Goal: Task Accomplishment & Management: Use online tool/utility

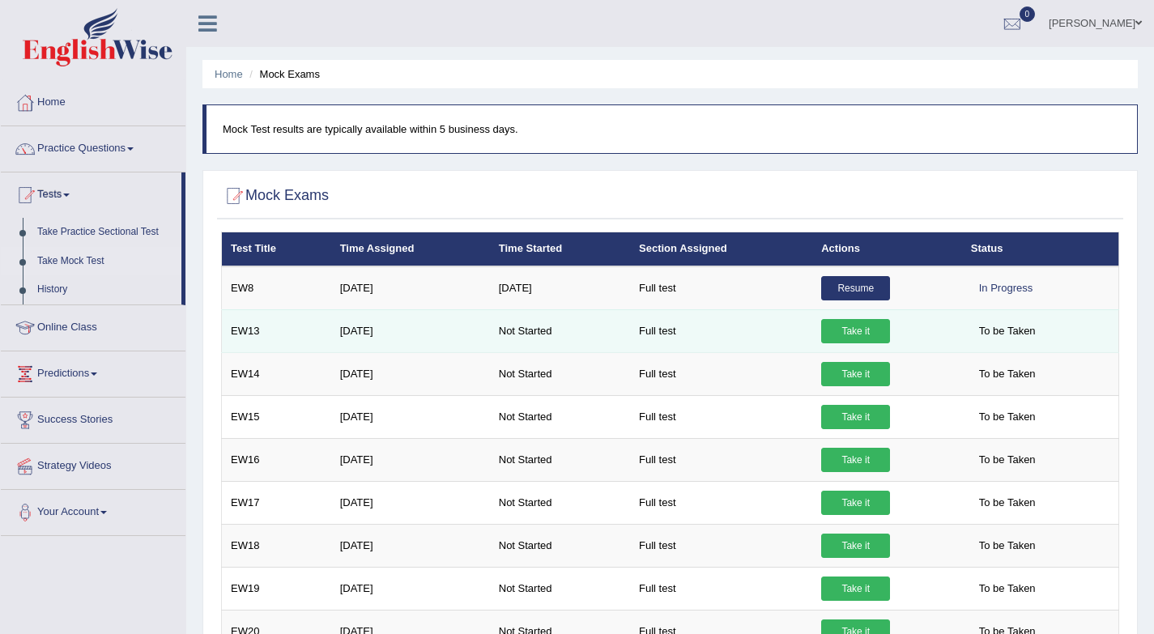
click at [870, 330] on link "Take it" at bounding box center [855, 331] width 69 height 24
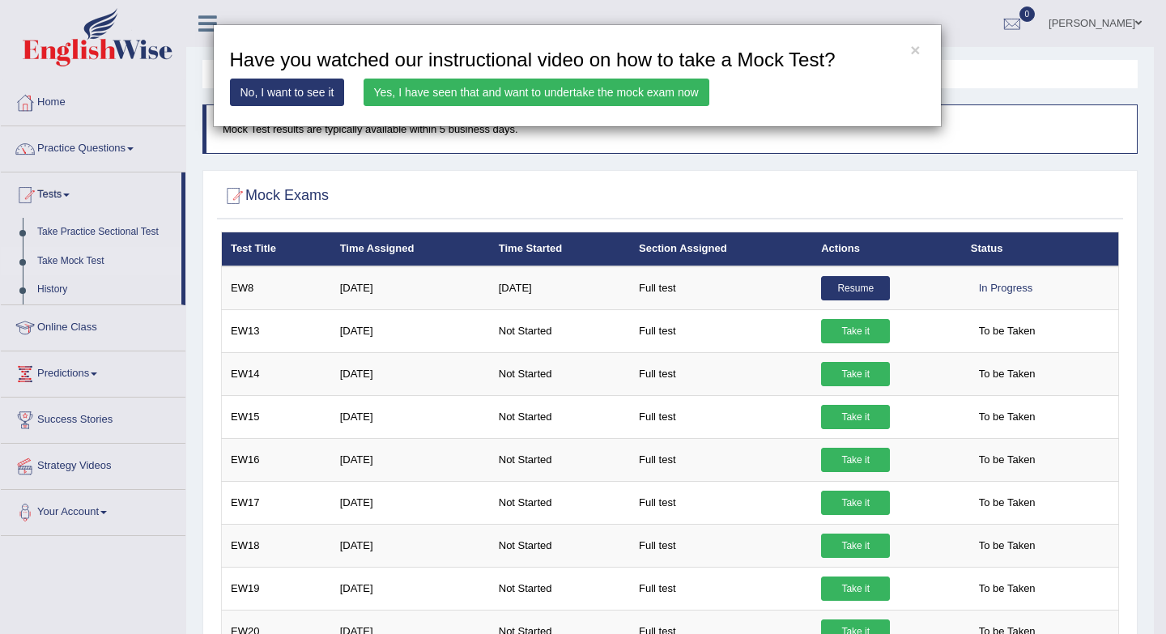
click at [689, 100] on link "Yes, I have seen that and want to undertake the mock exam now" at bounding box center [537, 93] width 346 height 28
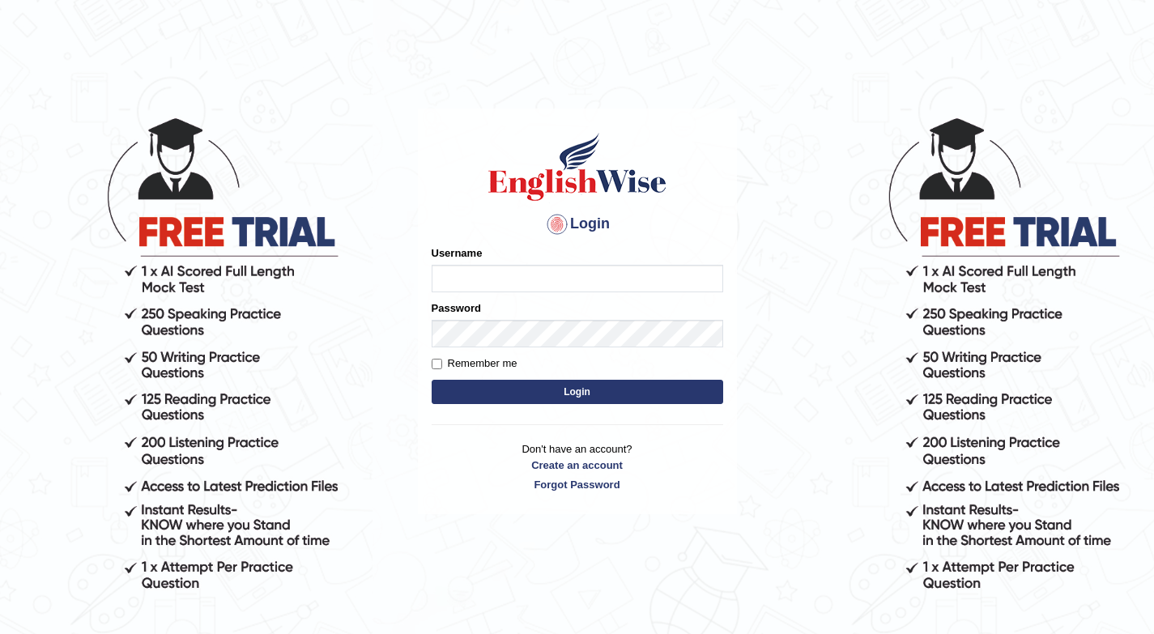
type input "Parbhasni"
click at [622, 398] on button "Login" at bounding box center [577, 392] width 291 height 24
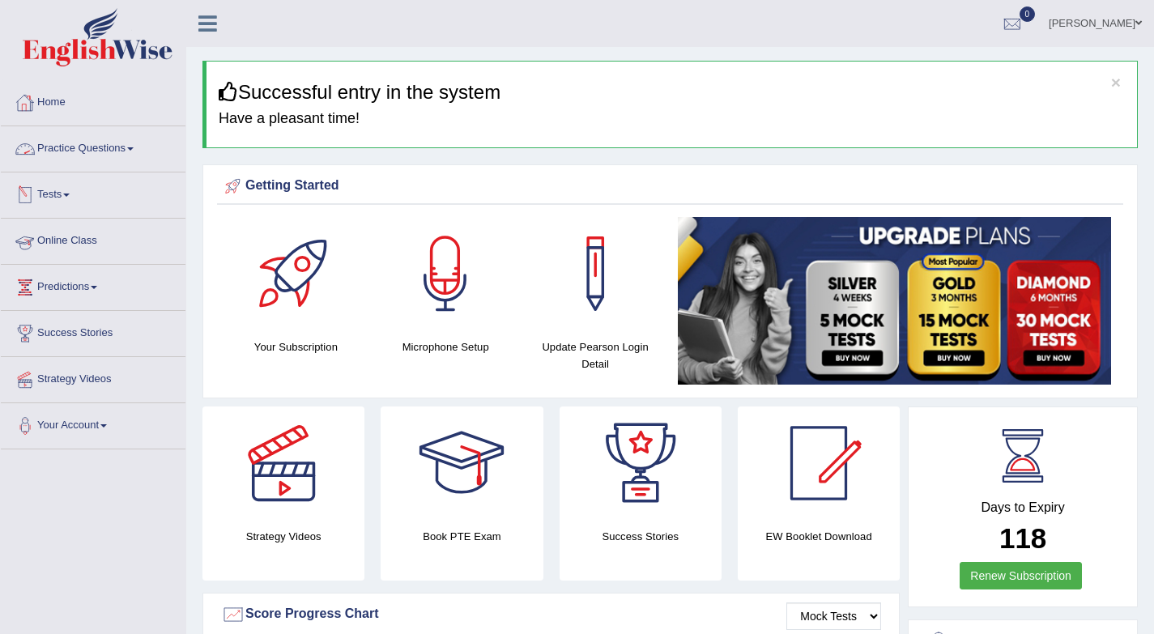
click at [47, 190] on link "Tests" at bounding box center [93, 192] width 185 height 40
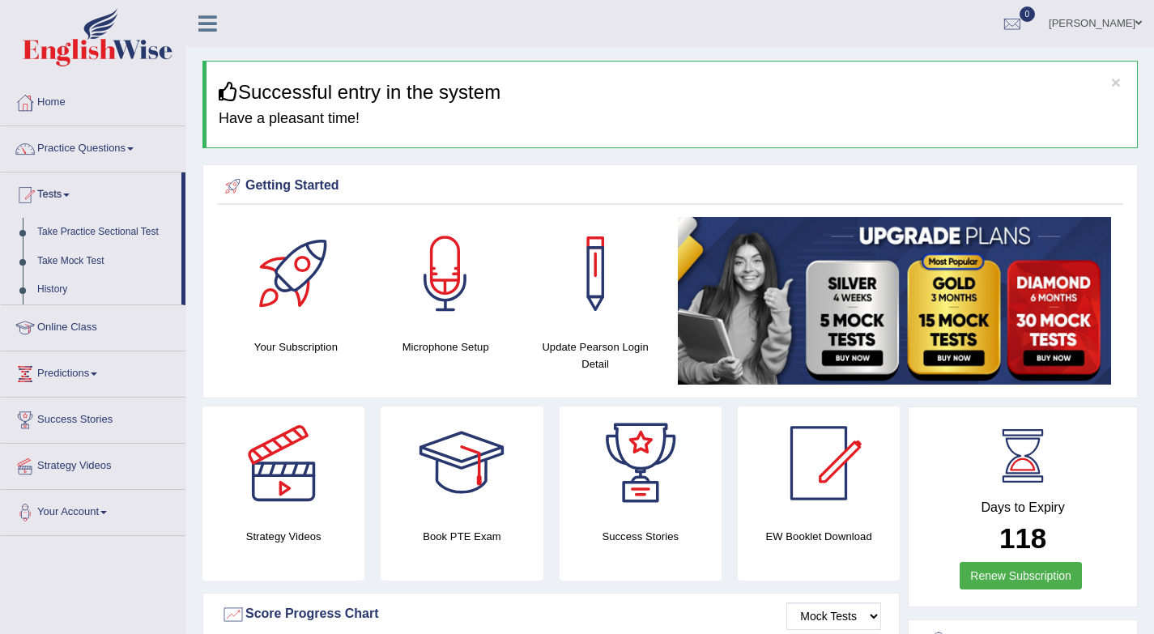
click at [103, 261] on link "Take Mock Test" at bounding box center [105, 261] width 151 height 29
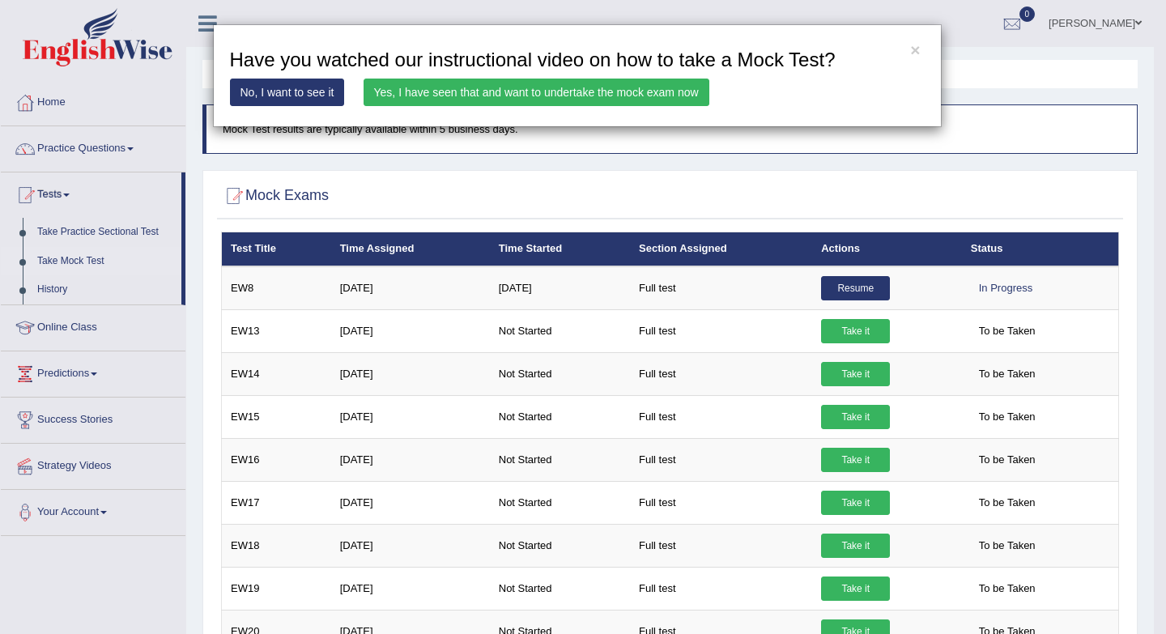
click at [632, 96] on link "Yes, I have seen that and want to undertake the mock exam now" at bounding box center [537, 93] width 346 height 28
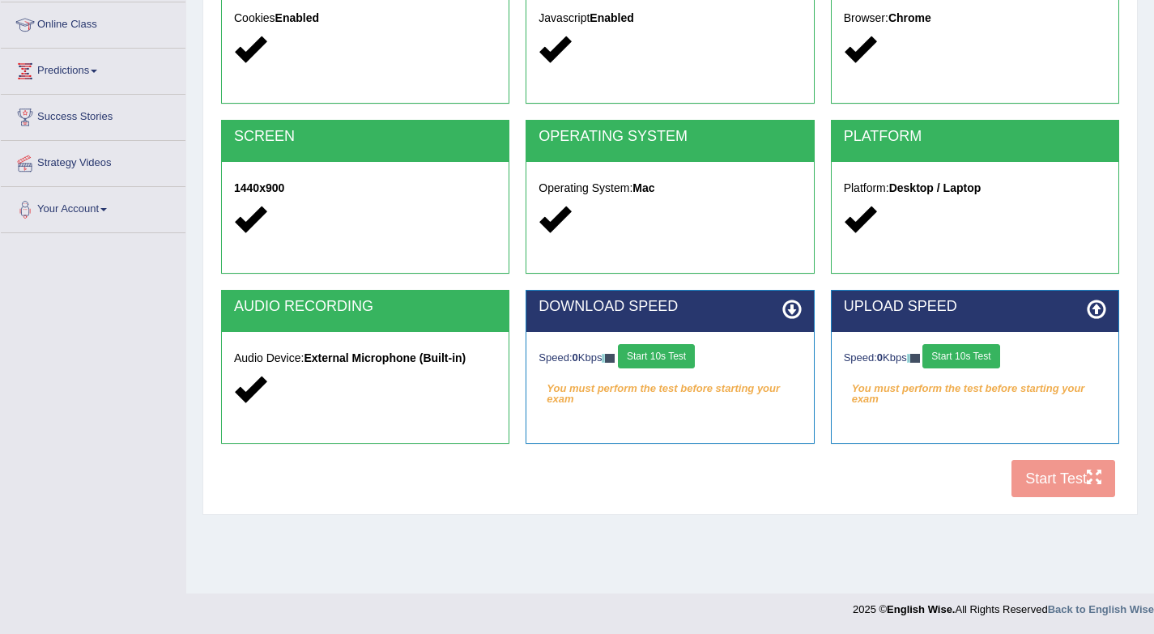
click at [654, 355] on button "Start 10s Test" at bounding box center [656, 356] width 77 height 24
click at [976, 359] on button "Start 10s Test" at bounding box center [960, 356] width 77 height 24
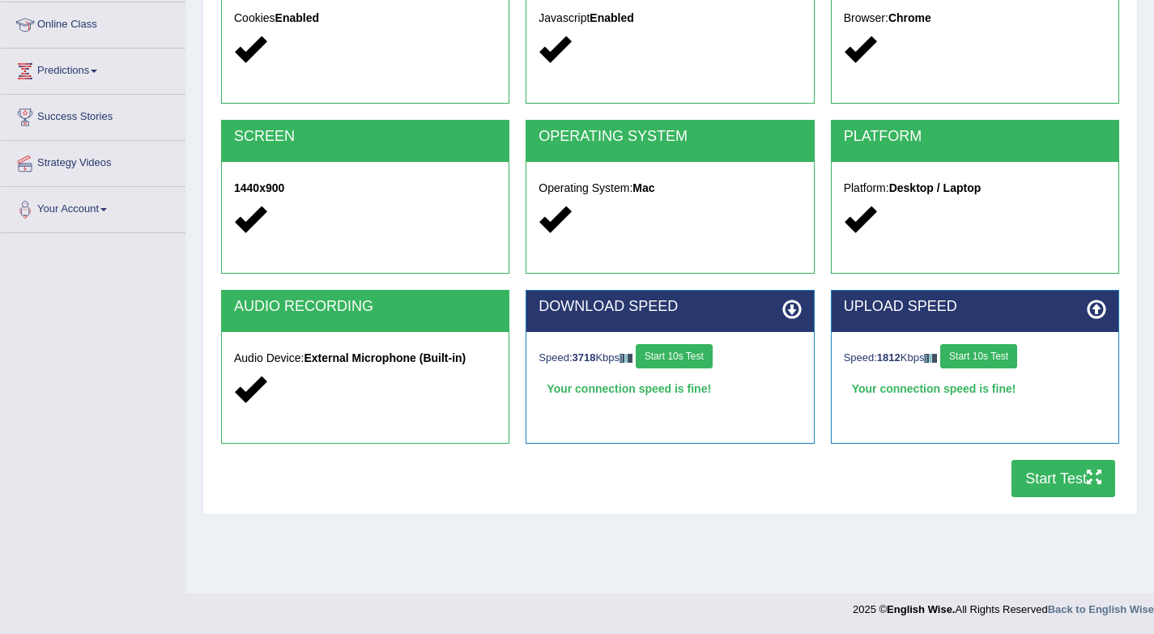
click at [1079, 504] on div "COOKIES Cookies Enabled JAVASCRIPT Javascript Enabled BROWSER Browser: Chrome S…" at bounding box center [670, 228] width 906 height 556
click at [1068, 482] on button "Start Test" at bounding box center [1063, 478] width 104 height 37
